Goal: Navigation & Orientation: Find specific page/section

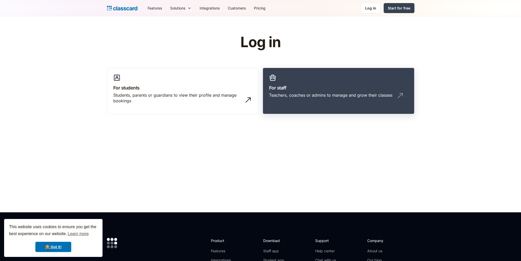
drag, startPoint x: 0, startPoint y: 0, endPoint x: 313, endPoint y: 85, distance: 324.4
click at [313, 85] on h3 "For staff" at bounding box center [338, 87] width 139 height 7
click at [337, 85] on h3 "For staff" at bounding box center [338, 87] width 139 height 7
click at [335, 99] on div "Teachers, coaches or admins to manage and grow their classes" at bounding box center [338, 97] width 139 height 10
